Goal: Transaction & Acquisition: Purchase product/service

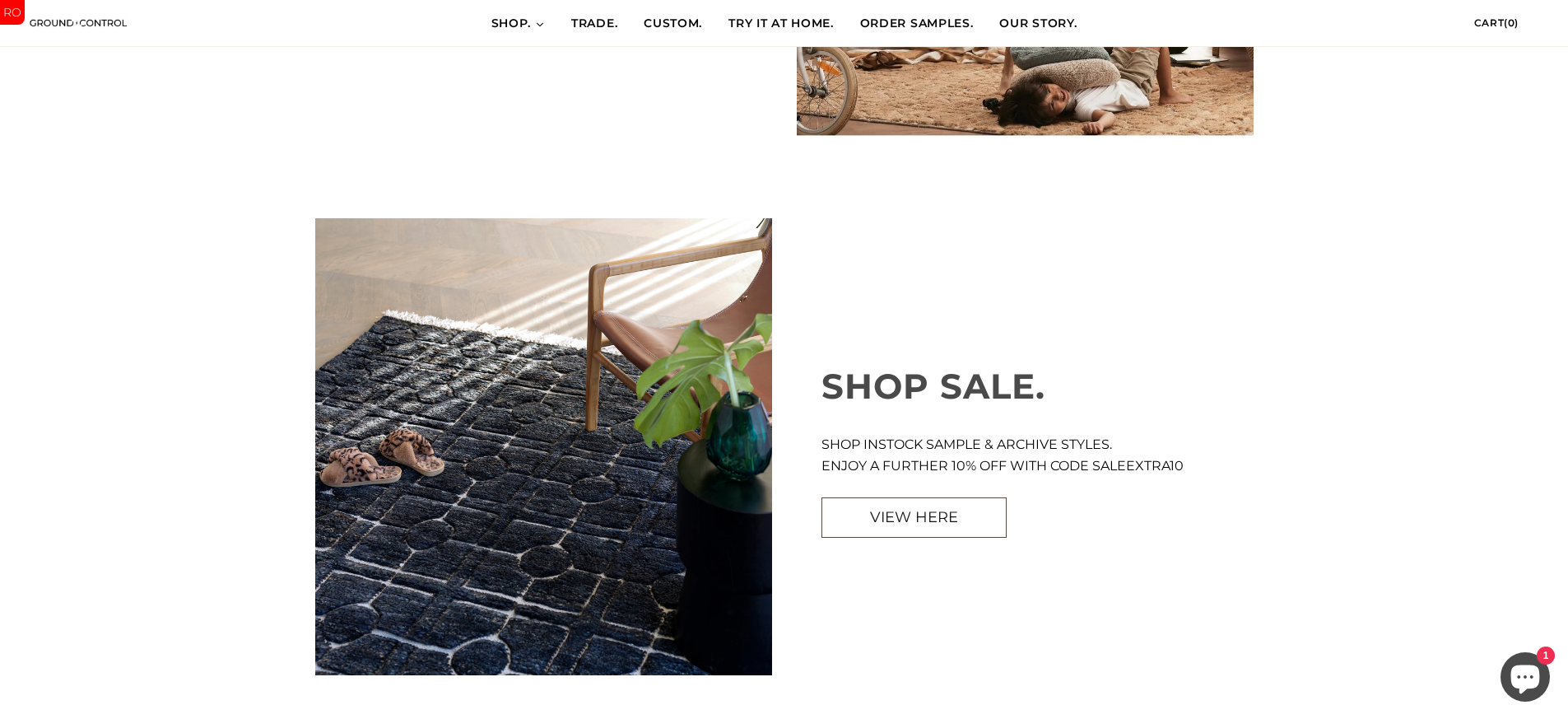
scroll to position [1331, 0]
click at [550, 438] on img at bounding box center [544, 446] width 457 height 457
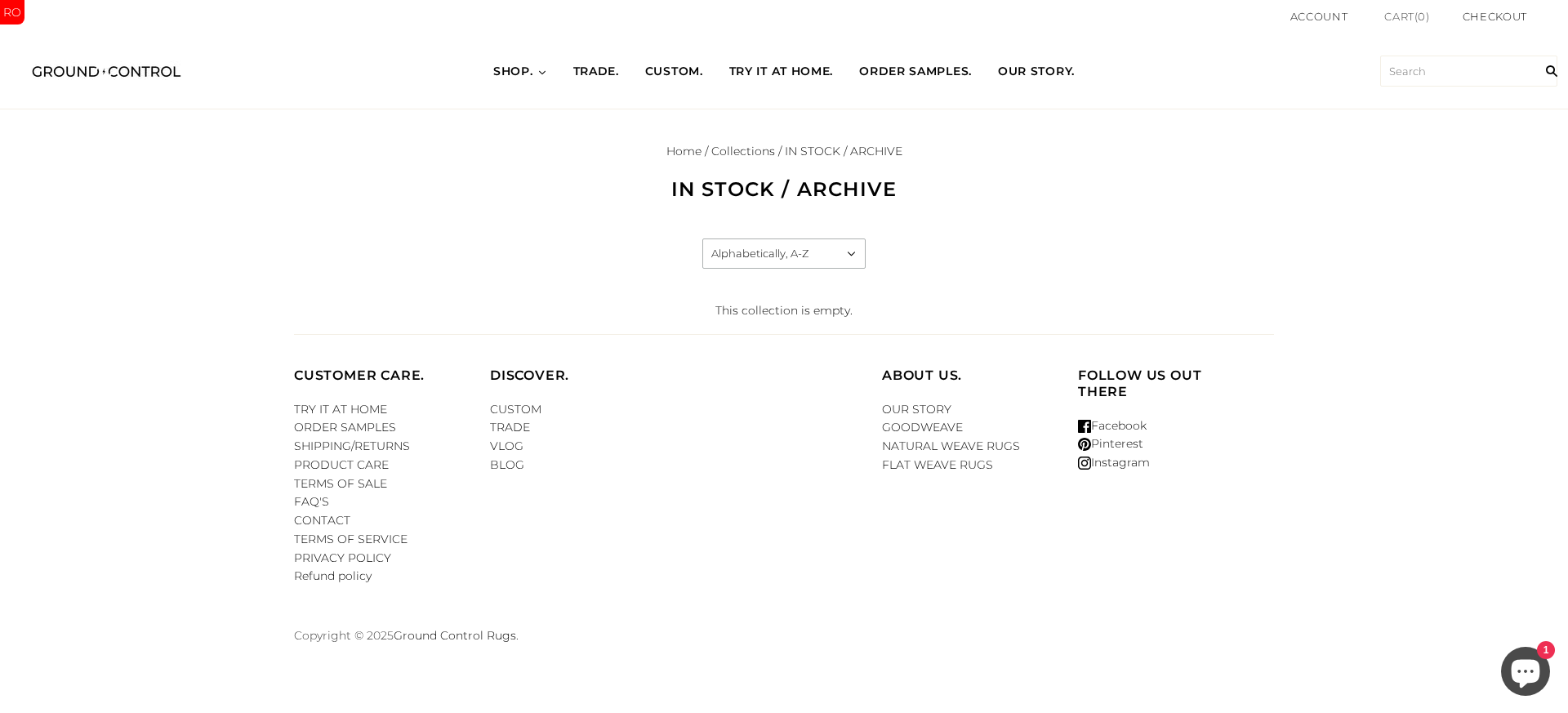
click at [1388, 20] on span "Cart" at bounding box center [1398, 15] width 30 height 13
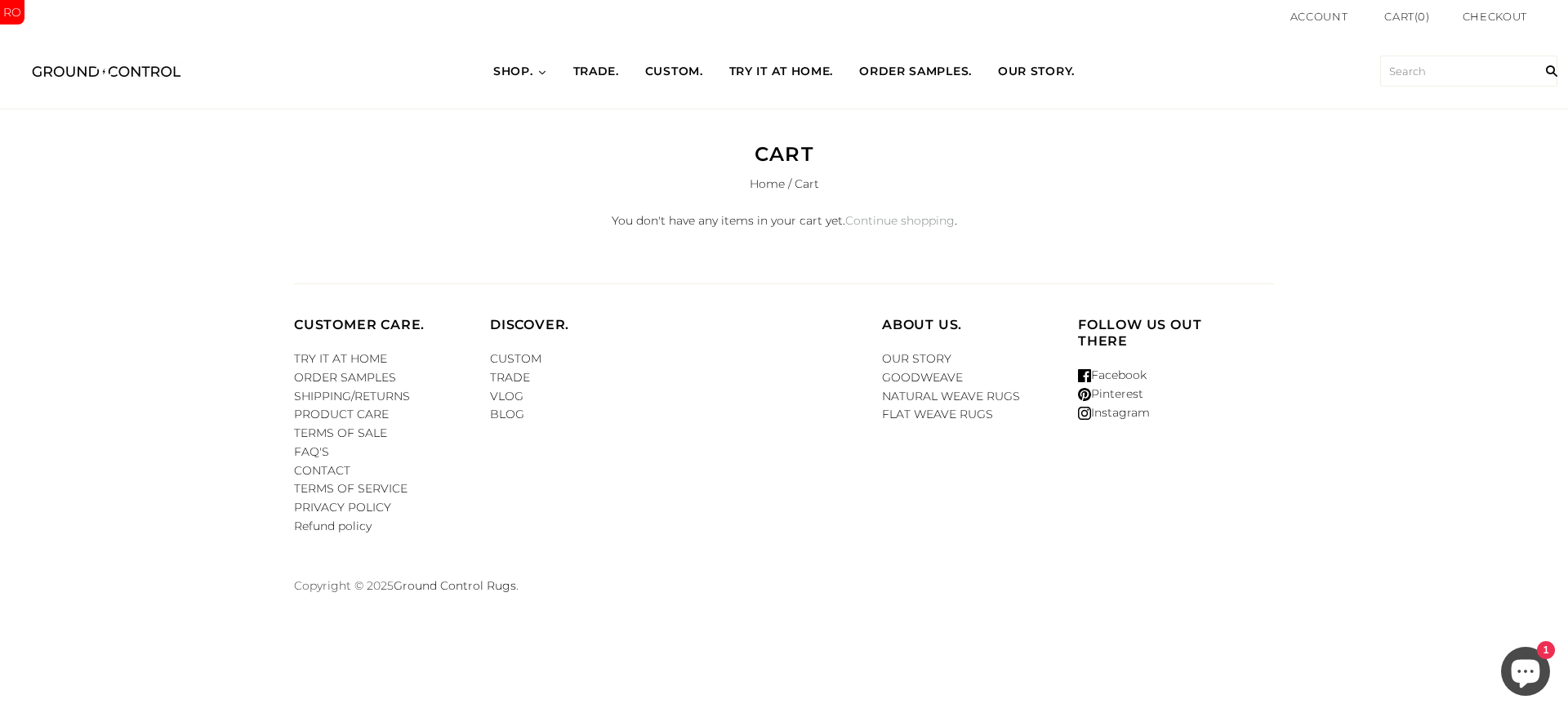
click at [878, 220] on link "Continue shopping" at bounding box center [900, 220] width 109 height 14
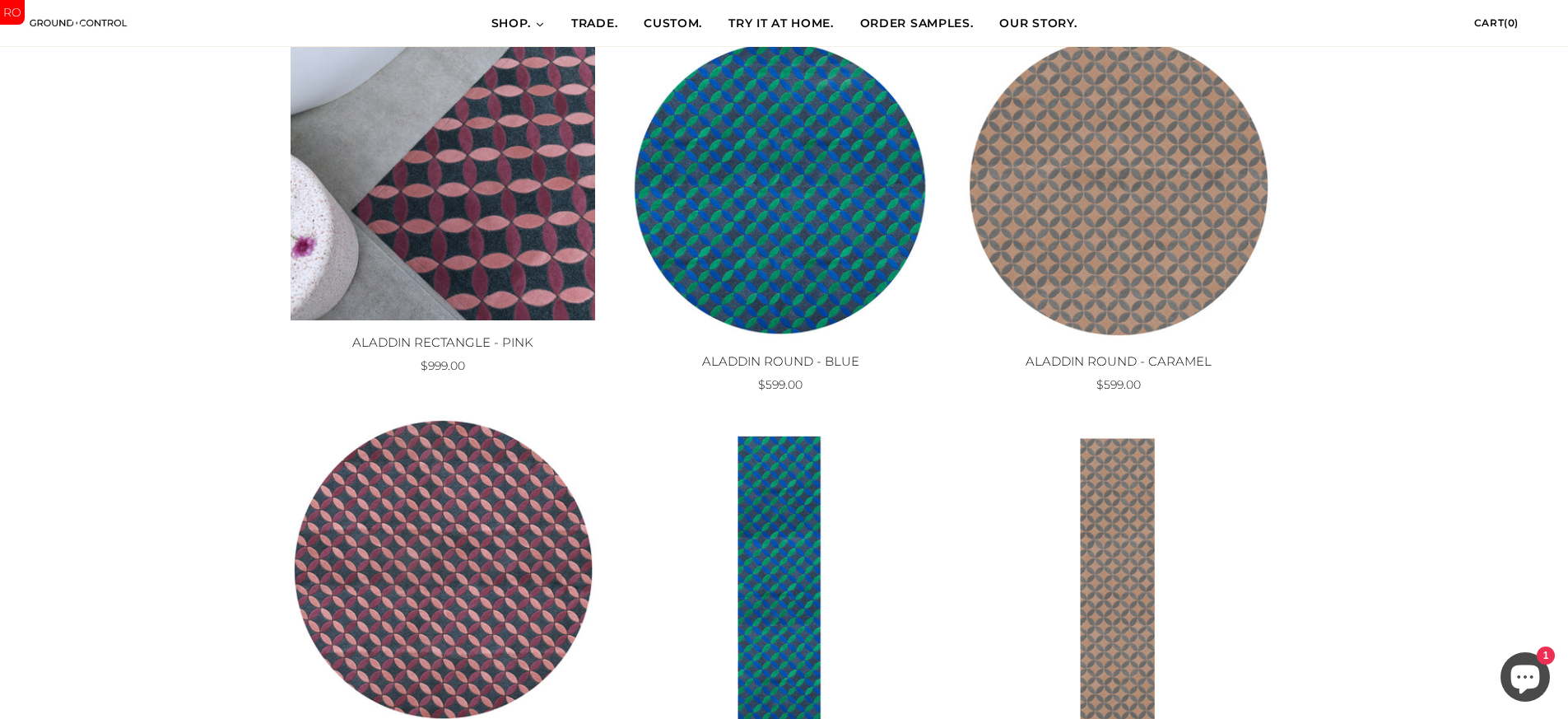
scroll to position [353, 0]
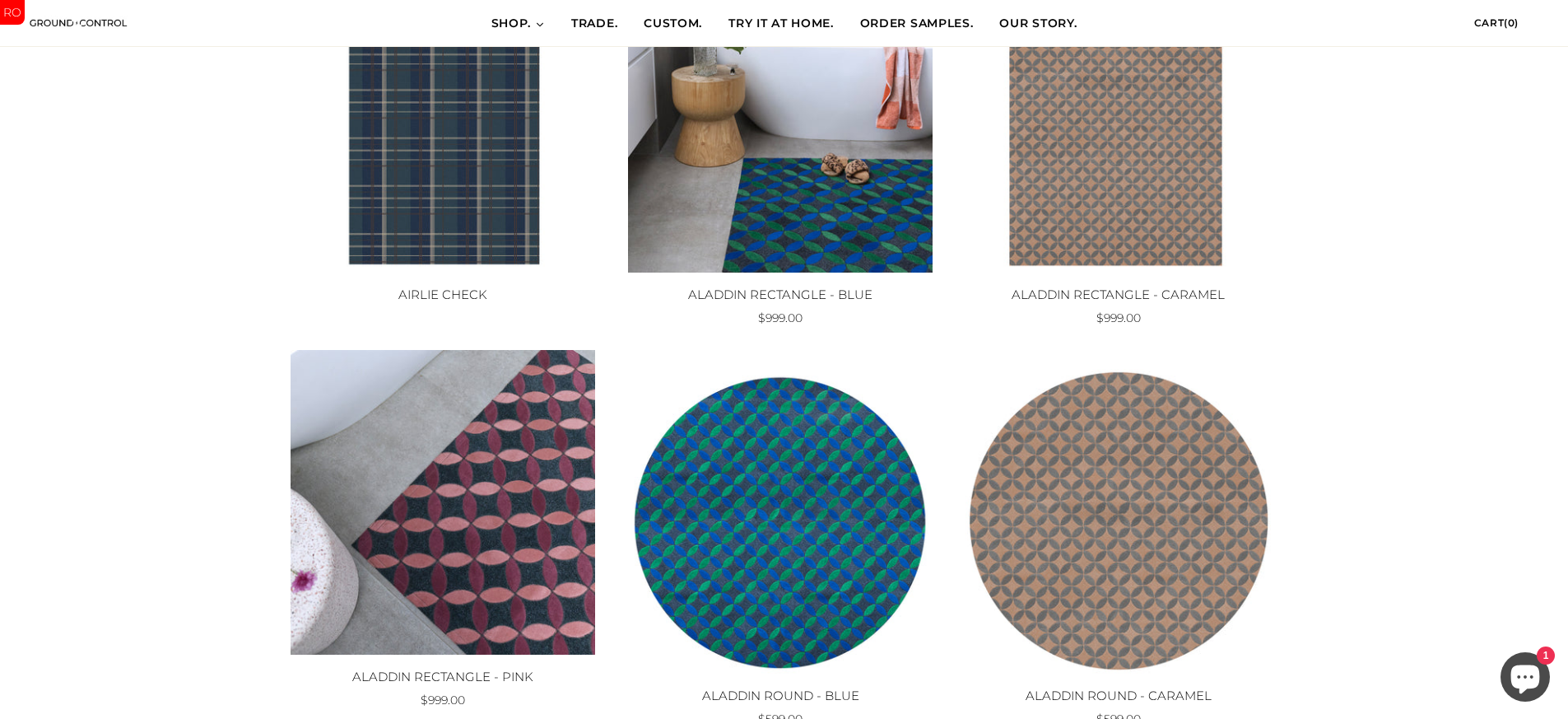
click at [458, 198] on img at bounding box center [443, 120] width 304 height 304
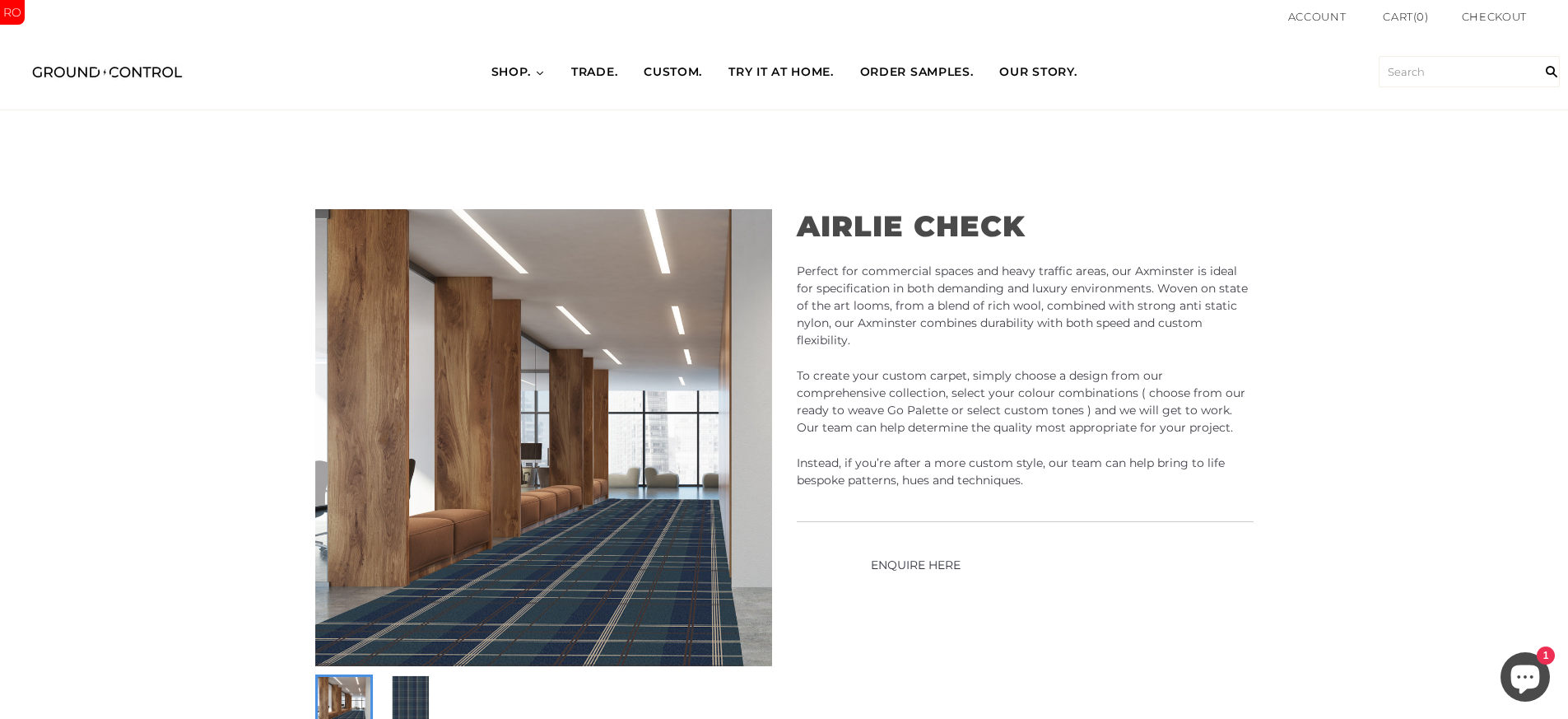
click at [945, 566] on span "ENQUIRE HERE" at bounding box center [916, 564] width 89 height 15
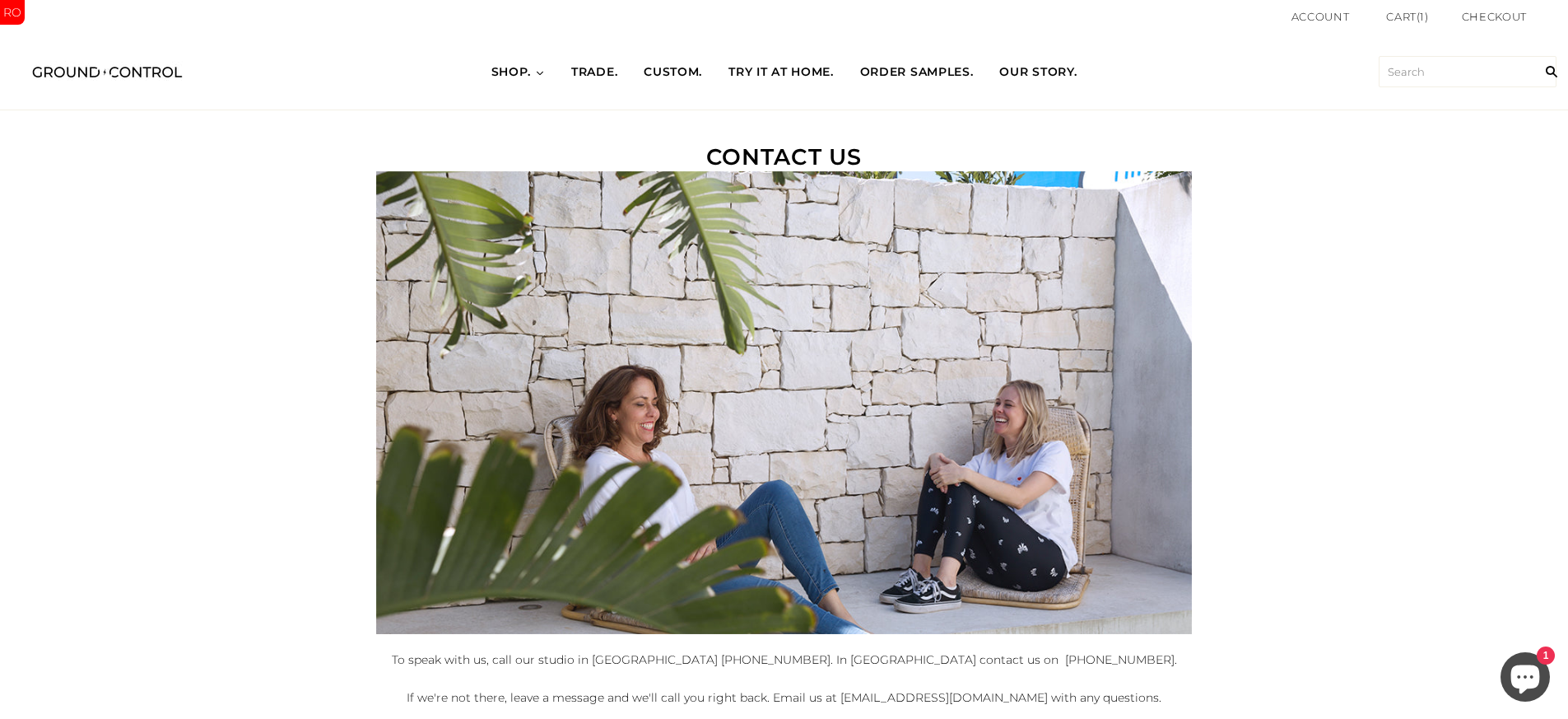
click at [1346, 179] on body "Account Cart ( 1 ) Qty: 1 AIRLIE CHECK $0.00 Subtotal $0.00 View cart Check out…" at bounding box center [784, 592] width 1568 height 1184
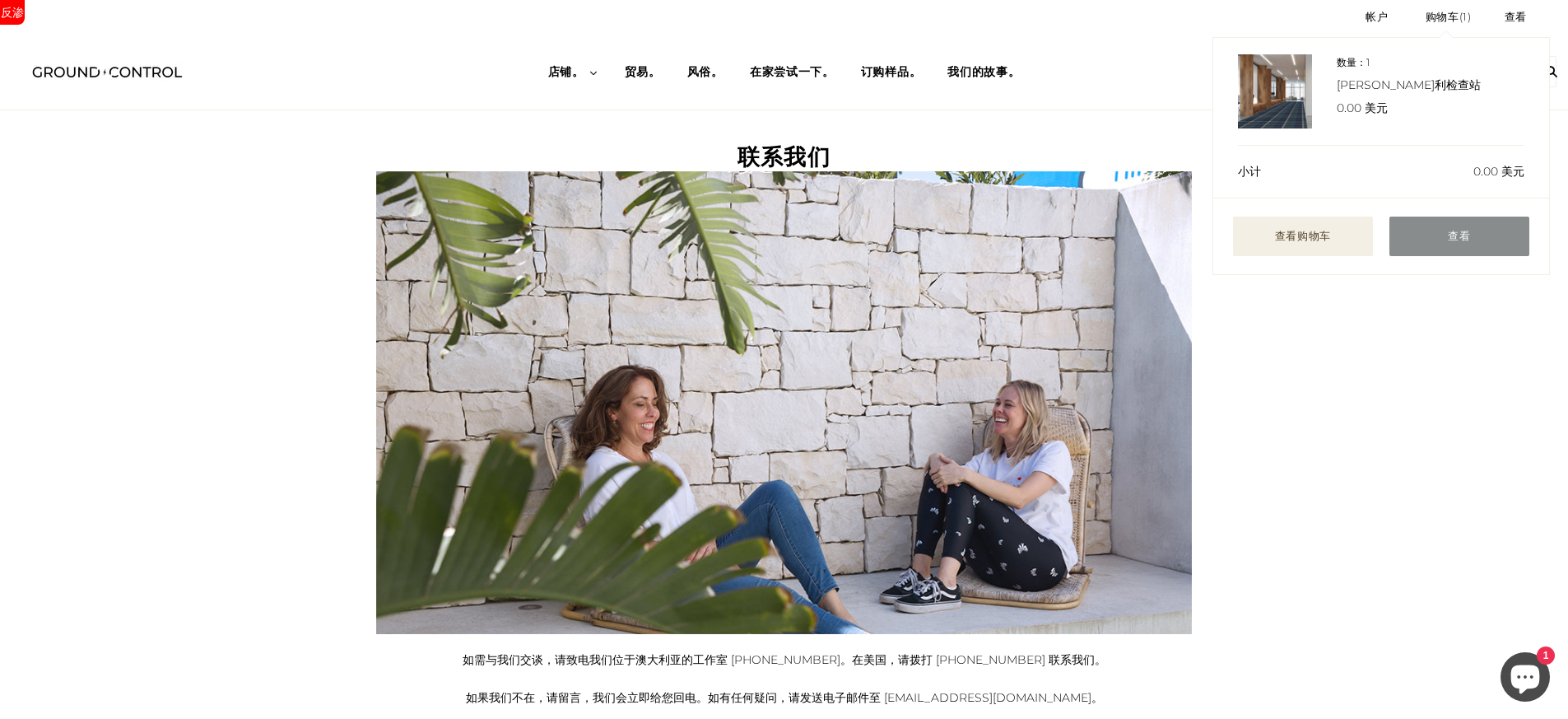
click at [1443, 241] on link "查看" at bounding box center [1460, 237] width 140 height 40
